Goal: Task Accomplishment & Management: Use online tool/utility

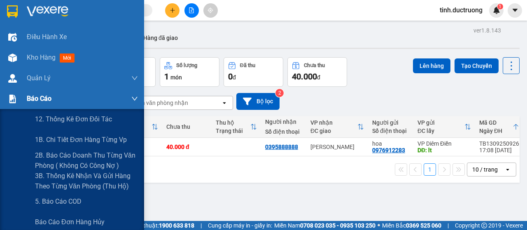
click at [32, 100] on span "Báo cáo" at bounding box center [39, 98] width 25 height 10
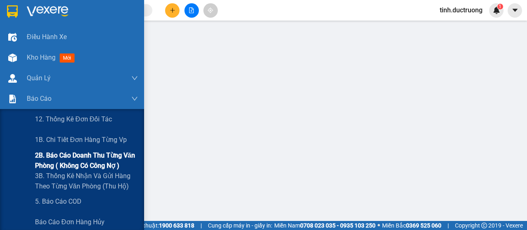
click at [58, 157] on span "2B. Báo cáo doanh thu từng văn phòng ( không có công nợ )" at bounding box center [86, 160] width 103 height 21
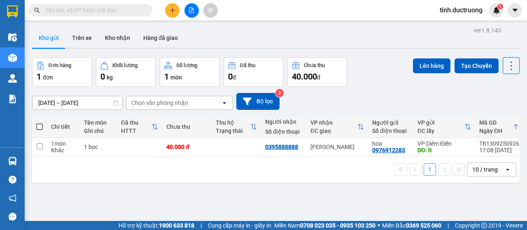
click at [81, 8] on input "text" at bounding box center [93, 10] width 97 height 9
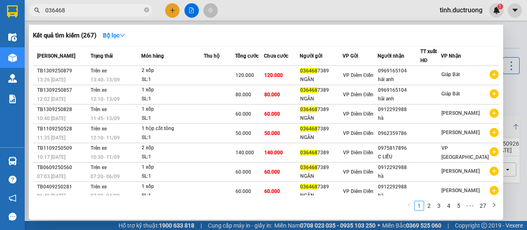
type input "036468"
click at [171, 15] on div at bounding box center [263, 115] width 527 height 230
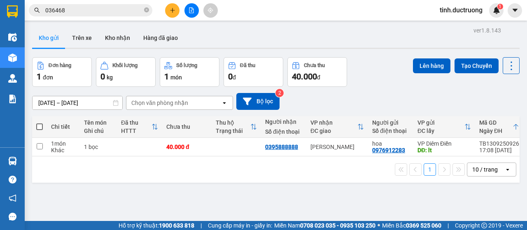
click at [40, 126] on span at bounding box center [39, 127] width 7 height 7
click at [40, 123] on input "checkbox" at bounding box center [40, 123] width 0 height 0
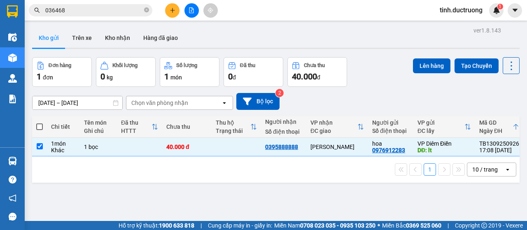
checkbox input "true"
click at [430, 61] on button "Lên hàng" at bounding box center [431, 65] width 37 height 15
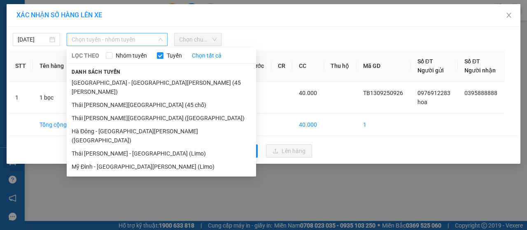
click at [113, 44] on span "Chọn tuyến - nhóm tuyến" at bounding box center [117, 39] width 91 height 12
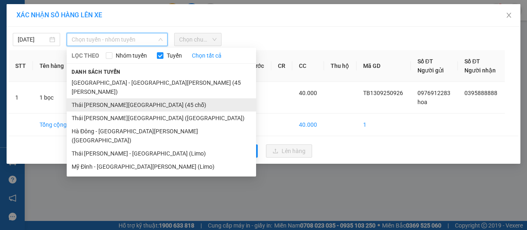
click at [96, 98] on li "Thái Thụy - [GEOGRAPHIC_DATA] (45 chỗ)" at bounding box center [161, 104] width 189 height 13
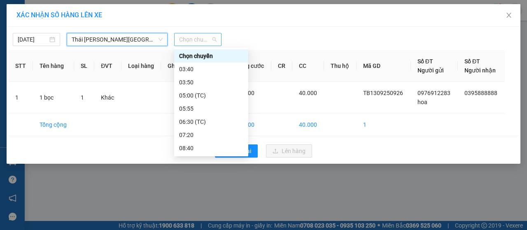
click at [206, 43] on span "Chọn chuyến" at bounding box center [197, 39] width 37 height 12
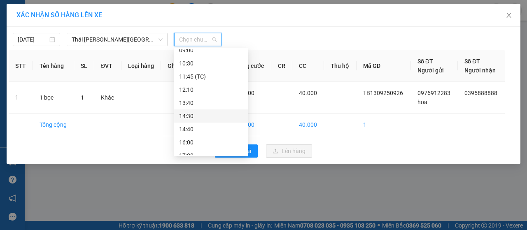
scroll to position [132, 0]
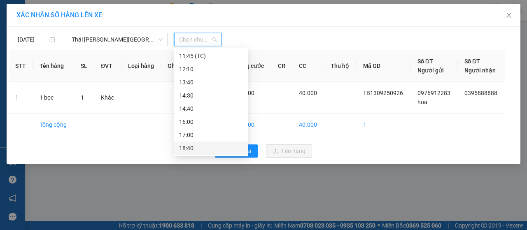
click at [190, 148] on div "18:40" at bounding box center [211, 148] width 64 height 9
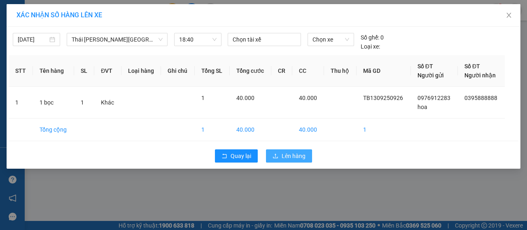
click at [283, 156] on span "Lên hàng" at bounding box center [294, 156] width 24 height 9
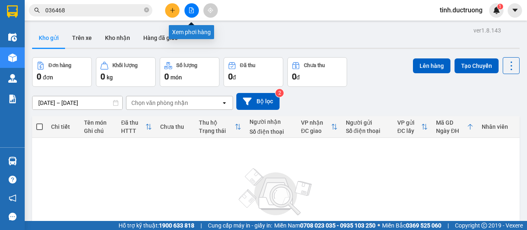
click at [194, 14] on button at bounding box center [192, 10] width 14 height 14
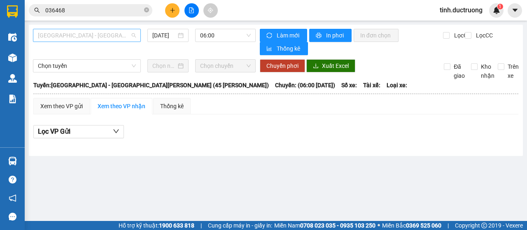
click at [99, 38] on span "[GEOGRAPHIC_DATA] - [GEOGRAPHIC_DATA] (45 chỗ)" at bounding box center [87, 35] width 98 height 12
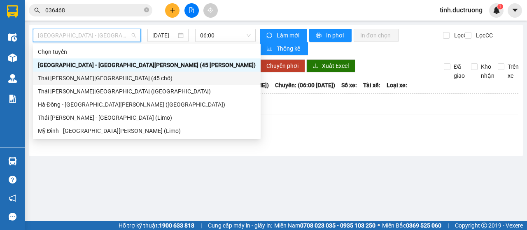
click at [63, 79] on div "Thái Thụy - [GEOGRAPHIC_DATA] (45 chỗ)" at bounding box center [147, 78] width 218 height 9
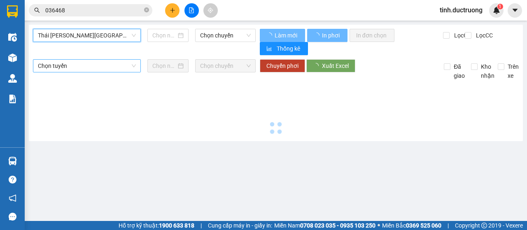
type input "[DATE]"
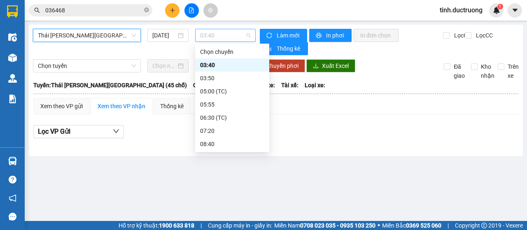
click at [223, 38] on span "03:40" at bounding box center [225, 35] width 50 height 12
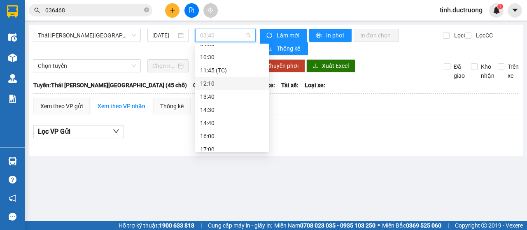
scroll to position [132, 0]
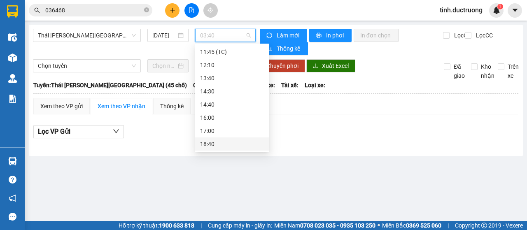
click at [211, 147] on div "18:40" at bounding box center [232, 144] width 64 height 9
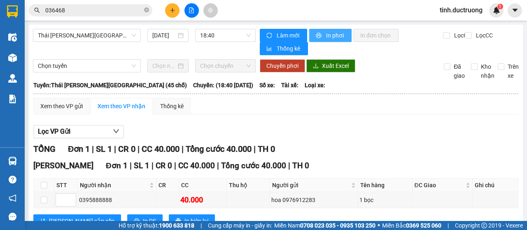
click at [326, 37] on span "In phơi" at bounding box center [335, 35] width 19 height 9
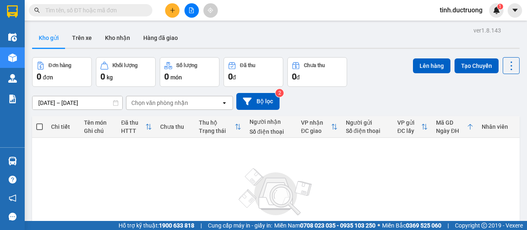
drag, startPoint x: 216, startPoint y: 1, endPoint x: 174, endPoint y: 11, distance: 43.6
click at [174, 11] on icon "plus" at bounding box center [173, 10] width 6 height 6
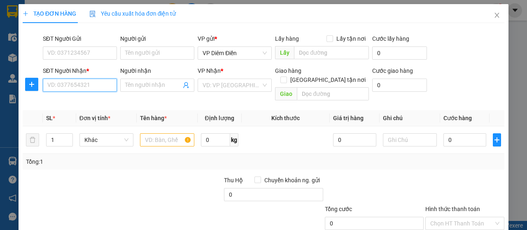
click at [97, 87] on input "SĐT Người Nhận *" at bounding box center [80, 85] width 74 height 13
click at [57, 105] on div "0982859149" at bounding box center [78, 101] width 63 height 9
type input "0982859149"
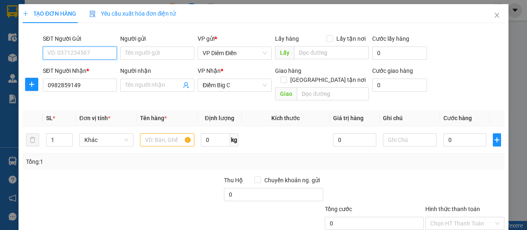
click at [85, 55] on input "SĐT Người Gửi" at bounding box center [80, 53] width 74 height 13
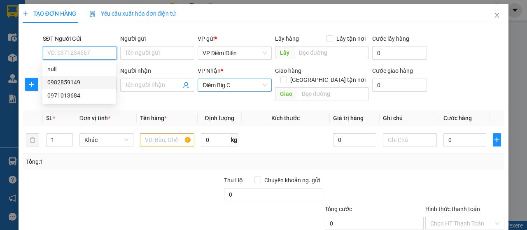
click at [217, 86] on span "Điểm Big C" at bounding box center [235, 85] width 64 height 12
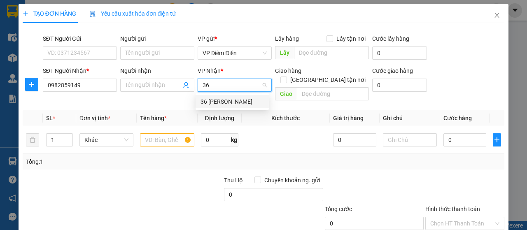
type input "36"
click at [233, 104] on div "36 [PERSON_NAME]" at bounding box center [232, 101] width 63 height 9
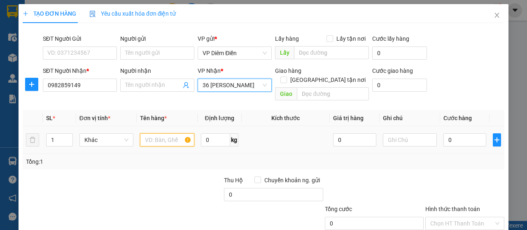
click at [169, 133] on input "text" at bounding box center [167, 139] width 54 height 13
type input "1 xốp"
click at [457, 133] on input "0" at bounding box center [465, 139] width 43 height 13
type input "4"
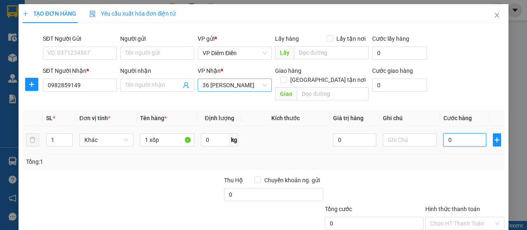
type input "4"
type input "40"
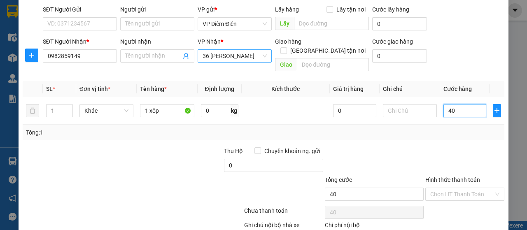
scroll to position [70, 0]
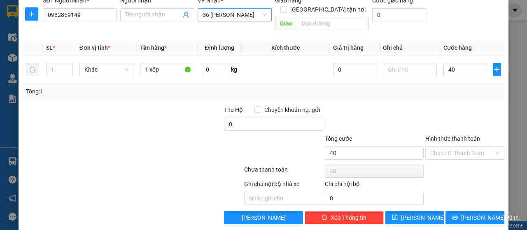
type input "40.000"
click at [451, 135] on label "Hình thức thanh toán" at bounding box center [452, 138] width 55 height 7
click at [451, 147] on input "Hình thức thanh toán" at bounding box center [461, 153] width 63 height 12
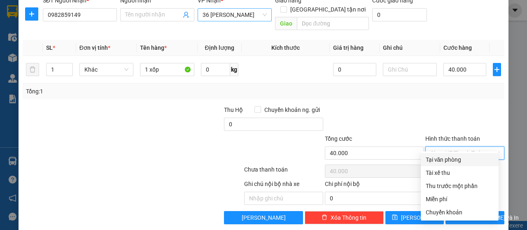
click at [446, 159] on div "Tại văn phòng" at bounding box center [460, 159] width 68 height 9
type input "0"
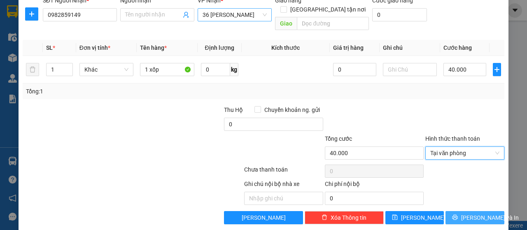
click at [459, 211] on button "[PERSON_NAME] và In" at bounding box center [475, 217] width 59 height 13
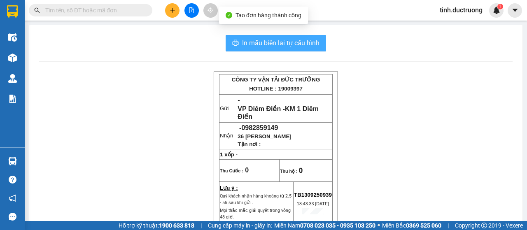
click at [287, 40] on span "In mẫu biên lai tự cấu hình" at bounding box center [280, 43] width 77 height 10
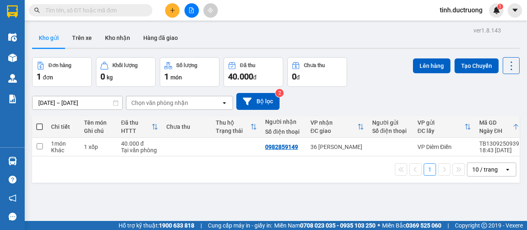
drag, startPoint x: 40, startPoint y: 128, endPoint x: 35, endPoint y: 130, distance: 5.4
click at [40, 128] on span at bounding box center [39, 127] width 7 height 7
click at [40, 123] on input "checkbox" at bounding box center [40, 123] width 0 height 0
checkbox input "true"
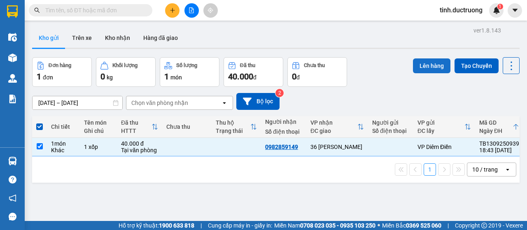
click at [425, 65] on button "Lên hàng" at bounding box center [431, 65] width 37 height 15
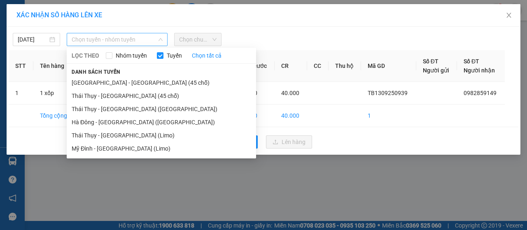
click at [95, 43] on span "Chọn tuyến - nhóm tuyến" at bounding box center [117, 39] width 91 height 12
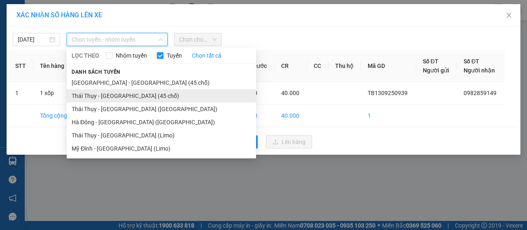
click at [93, 97] on li "Thái Thụy - [GEOGRAPHIC_DATA] (45 chỗ)" at bounding box center [161, 95] width 189 height 13
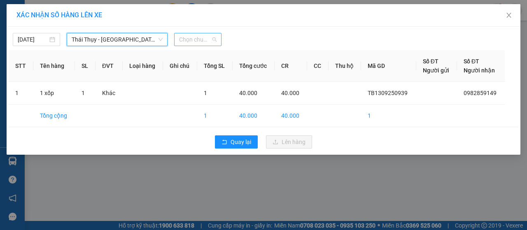
click at [195, 42] on span "Chọn chuyến" at bounding box center [197, 39] width 37 height 12
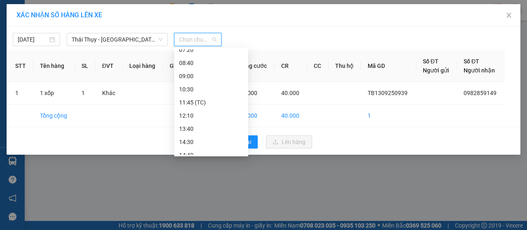
scroll to position [132, 0]
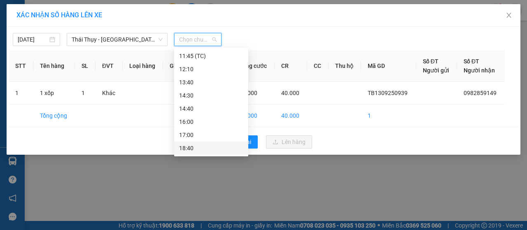
click at [191, 149] on div "18:40" at bounding box center [211, 148] width 64 height 9
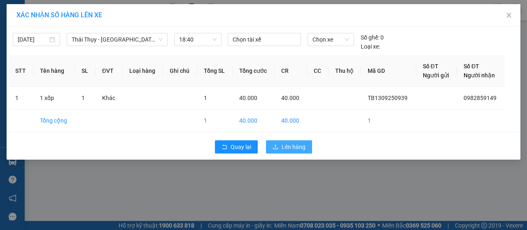
click at [281, 145] on button "Lên hàng" at bounding box center [289, 146] width 46 height 13
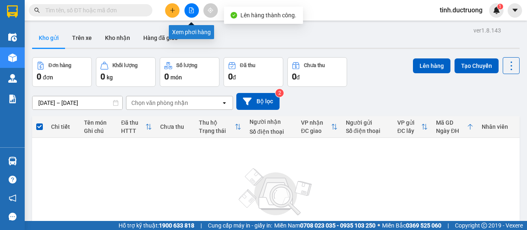
click at [191, 10] on icon "file-add" at bounding box center [191, 10] width 5 height 6
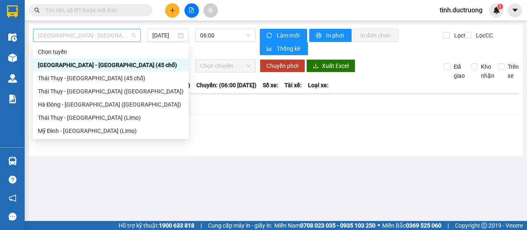
click at [92, 32] on span "[GEOGRAPHIC_DATA] - [GEOGRAPHIC_DATA] (45 chỗ)" at bounding box center [87, 35] width 98 height 12
click at [67, 81] on div "Thái Thụy - [GEOGRAPHIC_DATA] (45 chỗ)" at bounding box center [111, 78] width 146 height 9
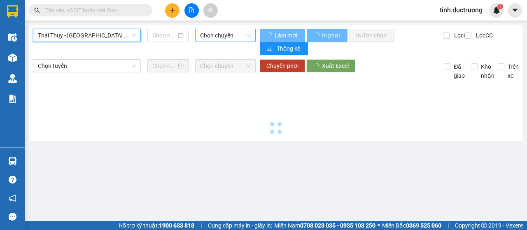
type input "[DATE]"
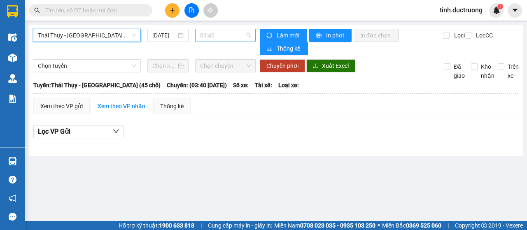
click at [216, 29] on span "03:40" at bounding box center [225, 35] width 50 height 12
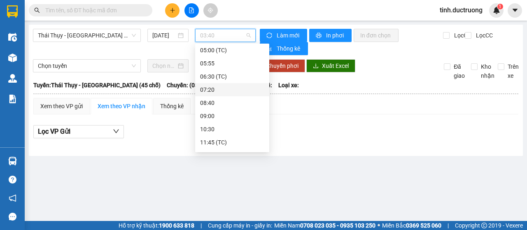
scroll to position [132, 0]
click at [212, 146] on div "18:40" at bounding box center [232, 144] width 64 height 9
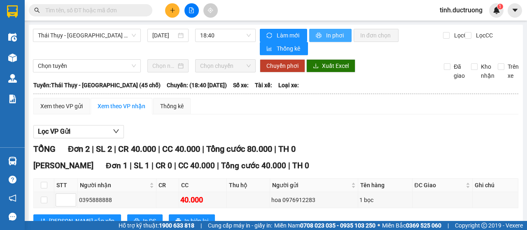
click at [330, 35] on span "In phơi" at bounding box center [335, 35] width 19 height 9
